Goal: Navigation & Orientation: Find specific page/section

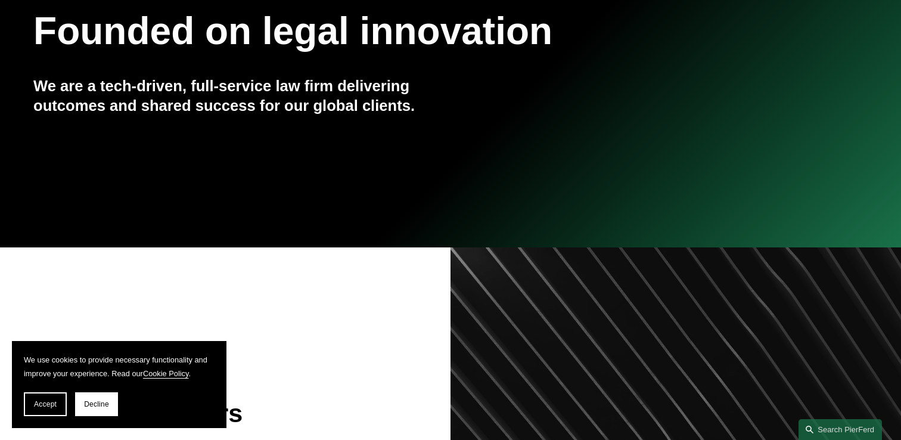
scroll to position [338, 0]
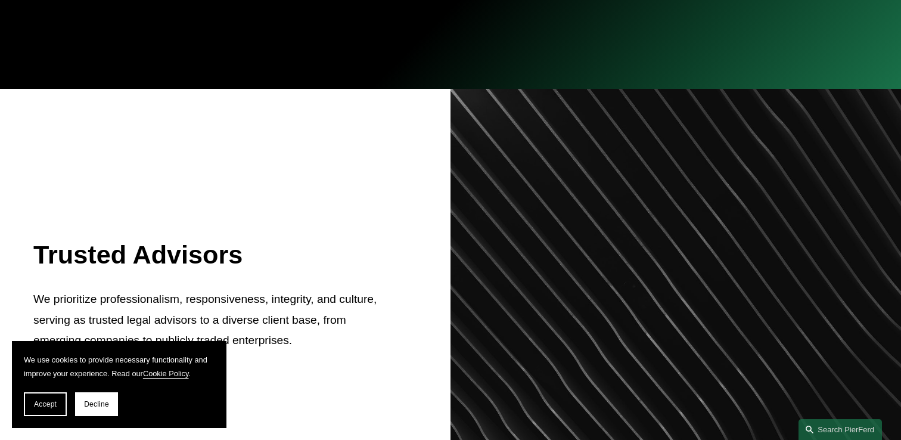
click at [54, 404] on span "Accept" at bounding box center [45, 404] width 23 height 8
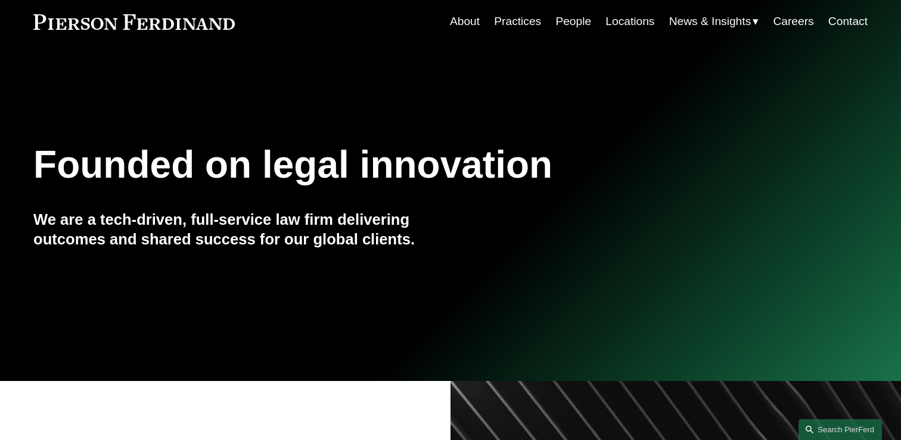
scroll to position [0, 0]
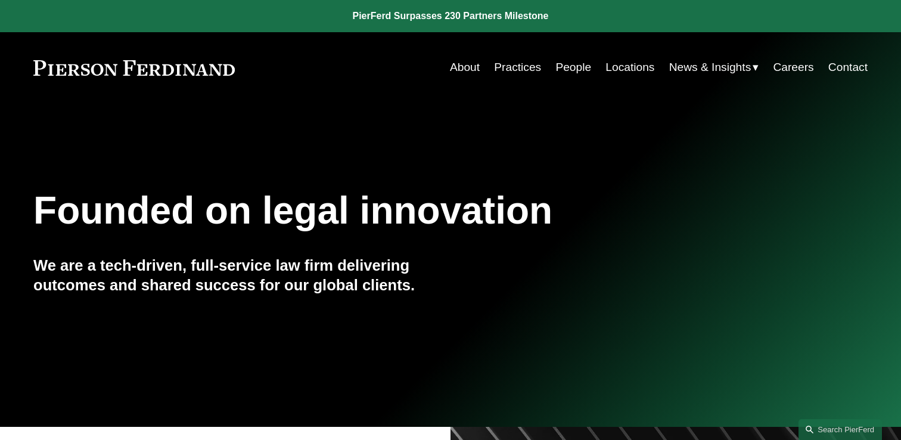
click at [525, 67] on link "Practices" at bounding box center [517, 67] width 47 height 23
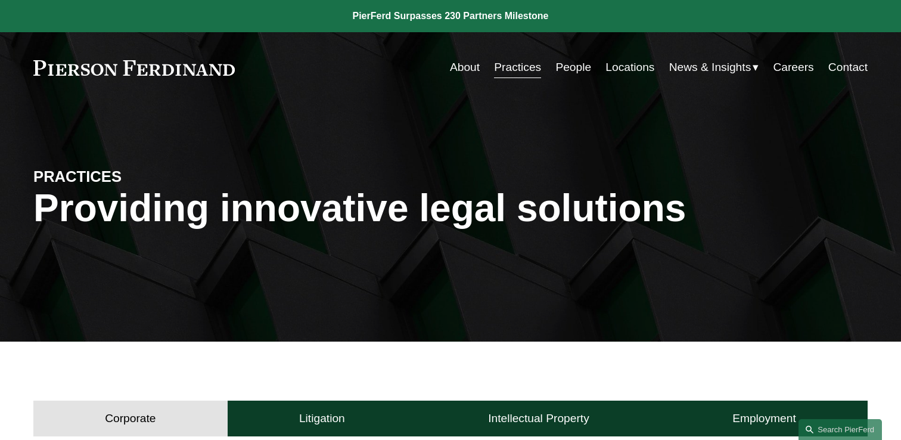
click at [573, 70] on link "People" at bounding box center [573, 67] width 36 height 23
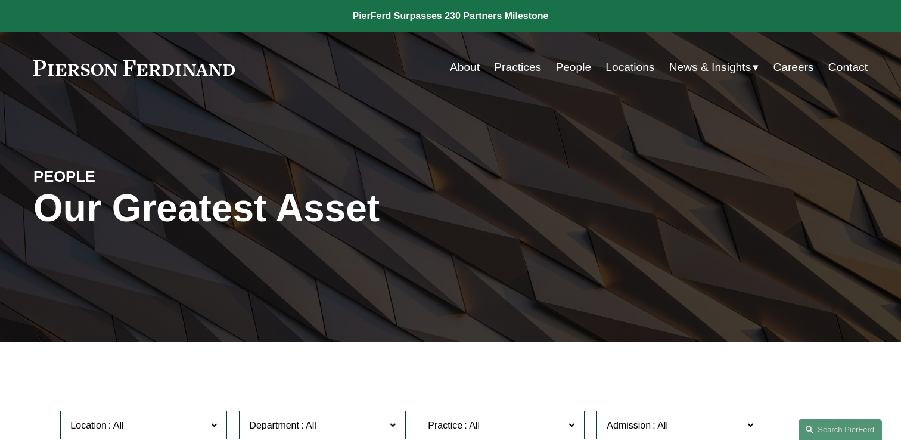
click at [621, 69] on link "Locations" at bounding box center [630, 67] width 49 height 23
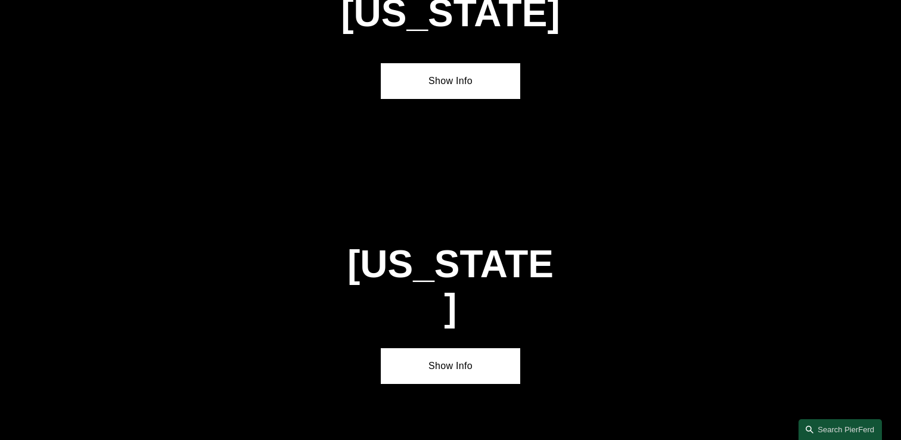
scroll to position [3434, 0]
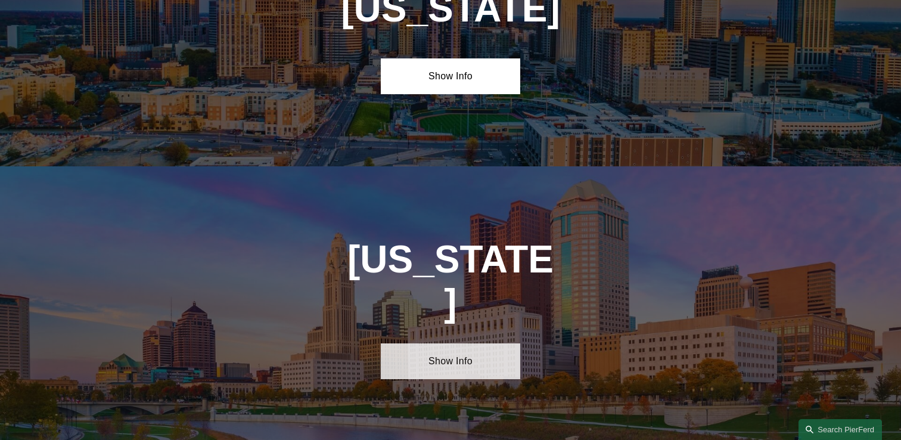
click at [440, 343] on link "Show Info" at bounding box center [450, 361] width 139 height 36
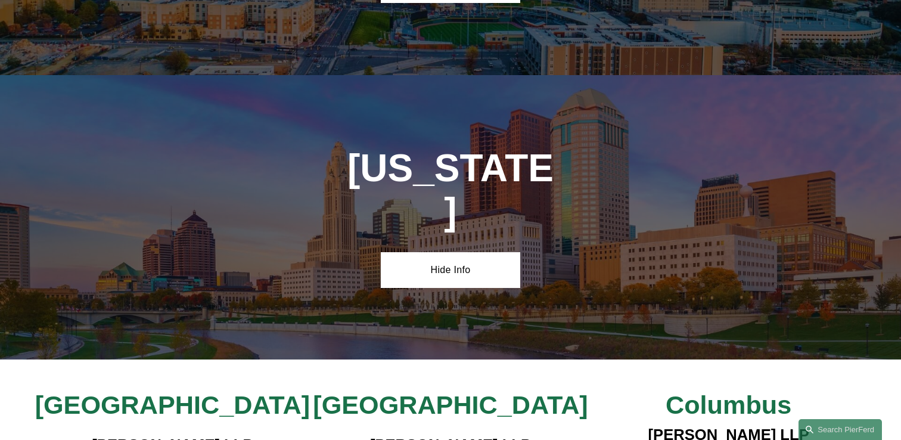
scroll to position [3527, 0]
